Goal: Register for event/course

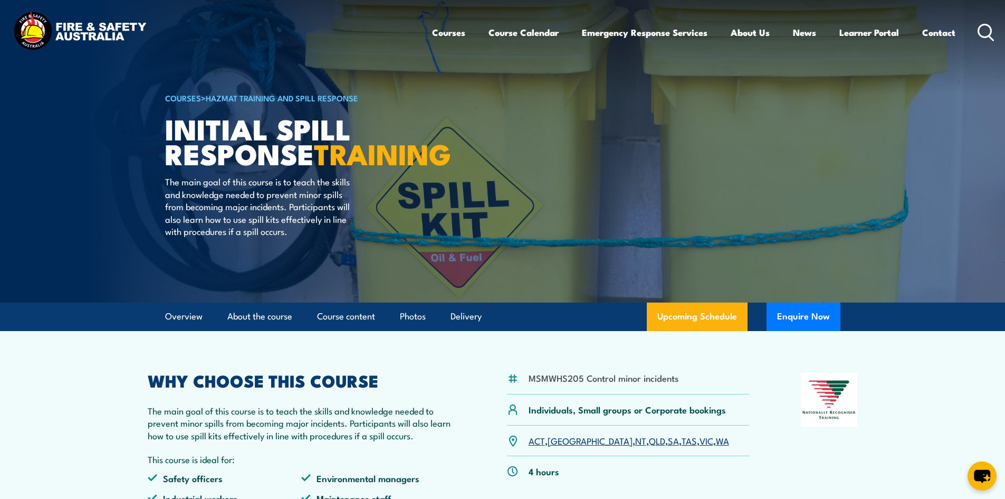
click at [716, 440] on link "WA" at bounding box center [722, 440] width 13 height 13
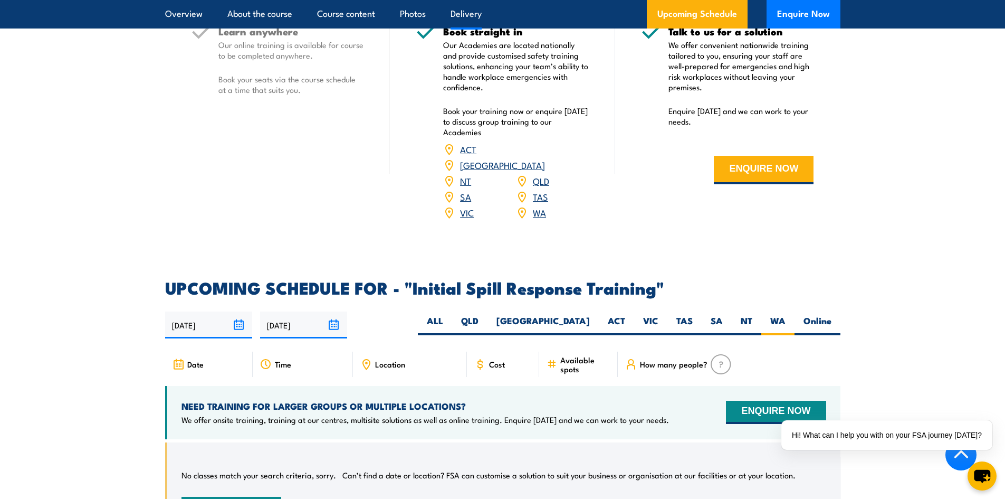
scroll to position [1194, 0]
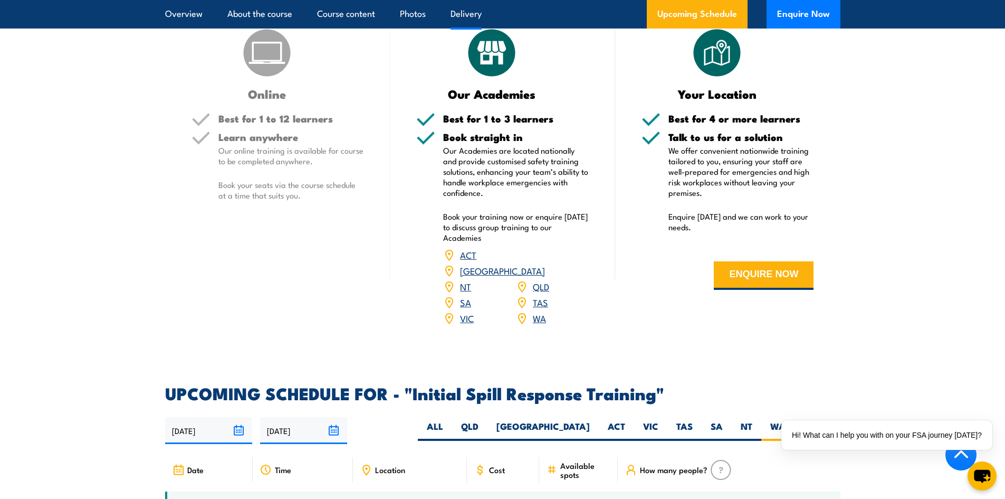
click at [539, 311] on link "WA" at bounding box center [539, 317] width 13 height 13
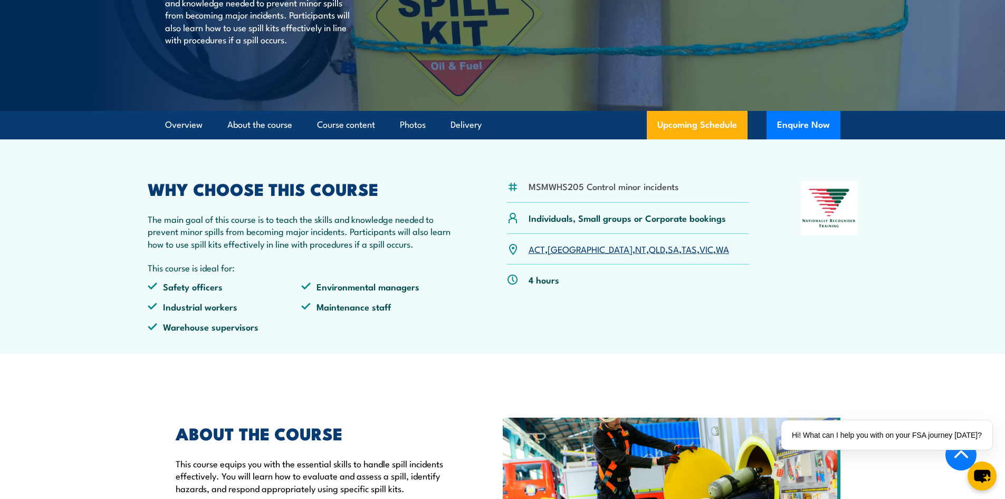
scroll to position [0, 0]
